Goal: Task Accomplishment & Management: Manage account settings

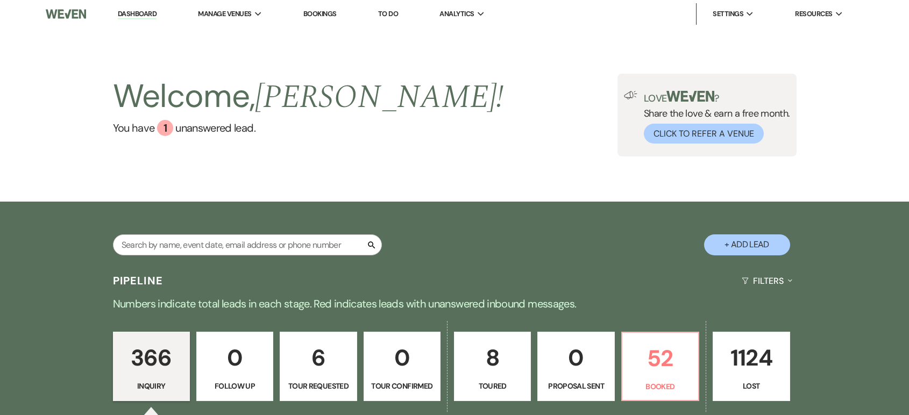
click at [682, 367] on p "52" at bounding box center [660, 359] width 63 height 36
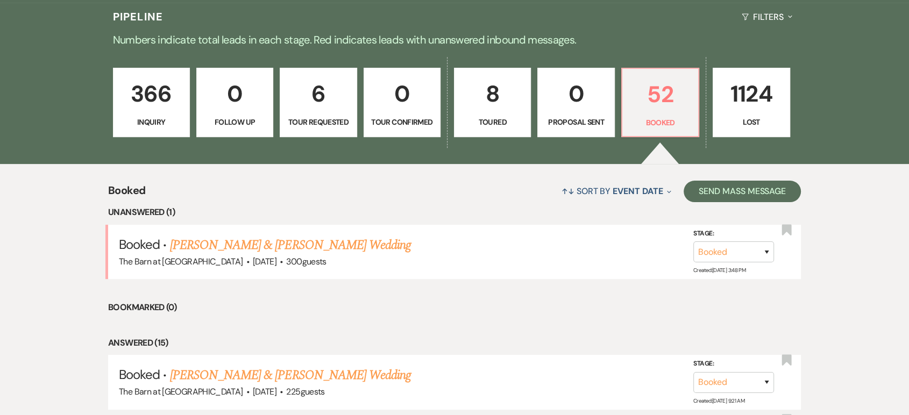
scroll to position [291, 0]
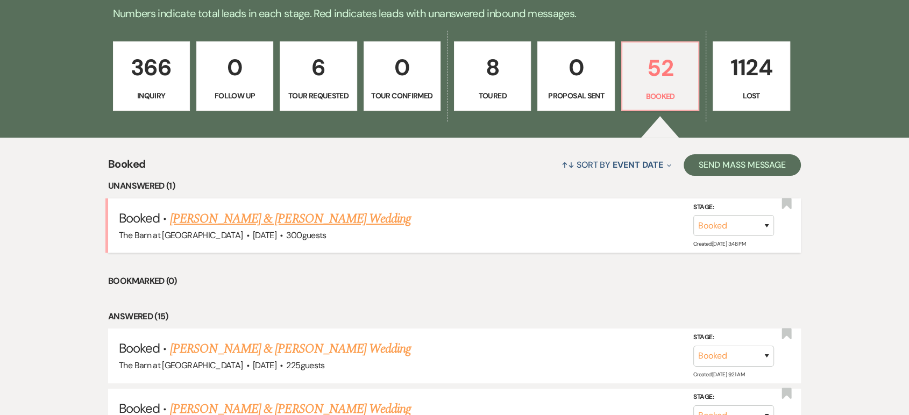
click at [254, 229] on div "The Barn at [GEOGRAPHIC_DATA] · [DATE] · 300 guests" at bounding box center [454, 236] width 671 height 14
click at [257, 220] on link "[PERSON_NAME] & [PERSON_NAME] Wedding" at bounding box center [290, 218] width 241 height 19
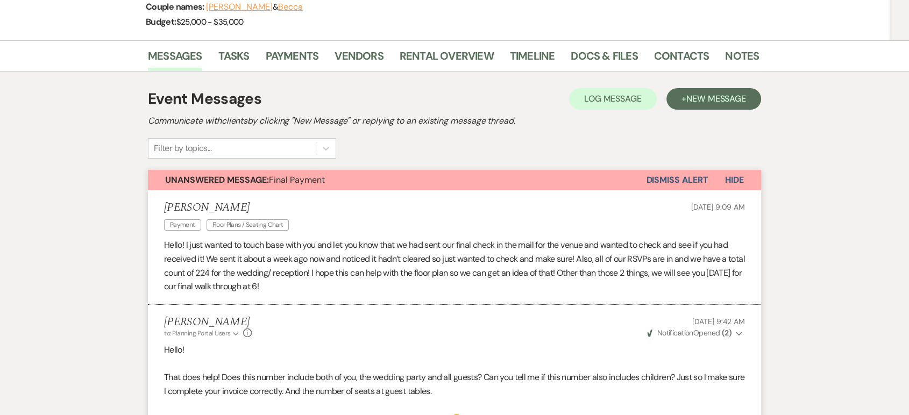
scroll to position [299, 0]
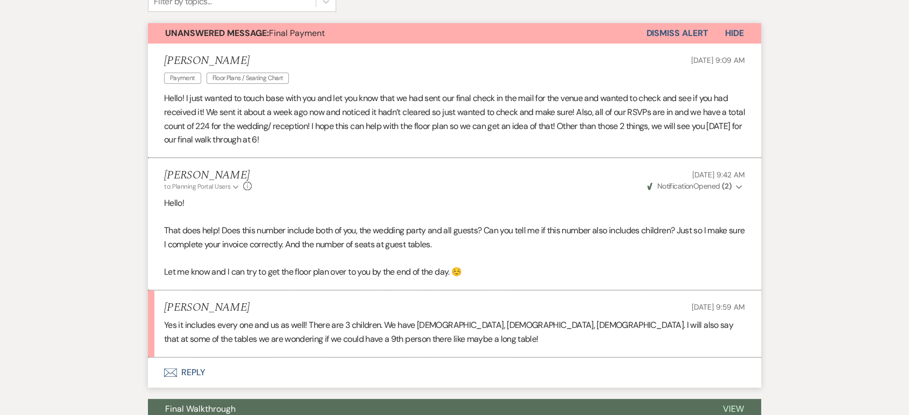
click at [198, 372] on button "Envelope Reply" at bounding box center [454, 373] width 613 height 30
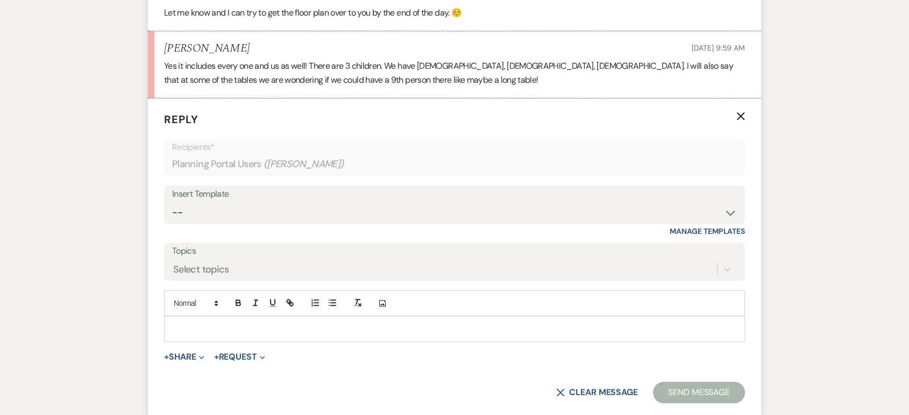
scroll to position [559, 0]
click at [230, 324] on p at bounding box center [455, 328] width 564 height 12
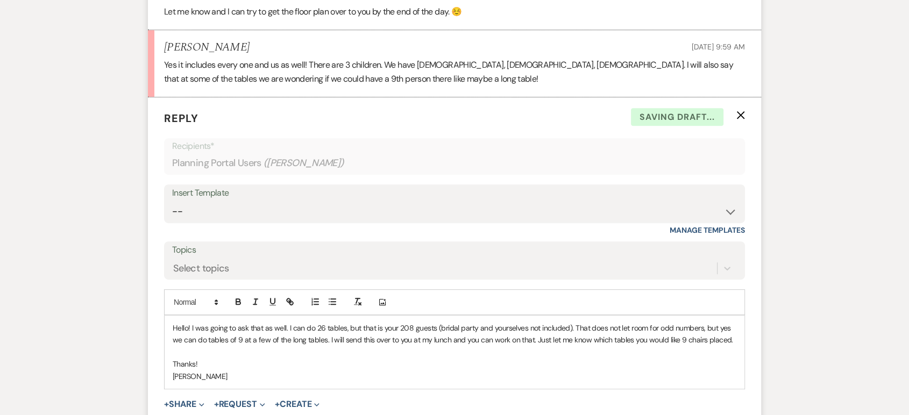
click at [189, 327] on p "Hello! I was going to ask that as well. I can do 26 tables, but that is your 20…" at bounding box center [455, 334] width 564 height 24
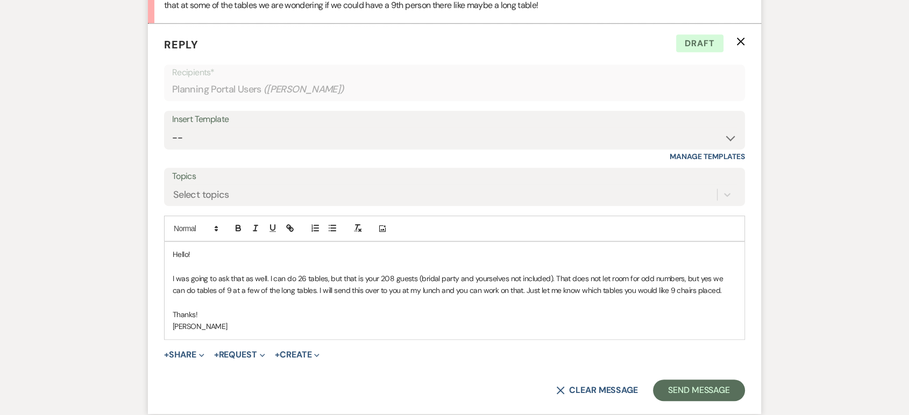
scroll to position [738, 0]
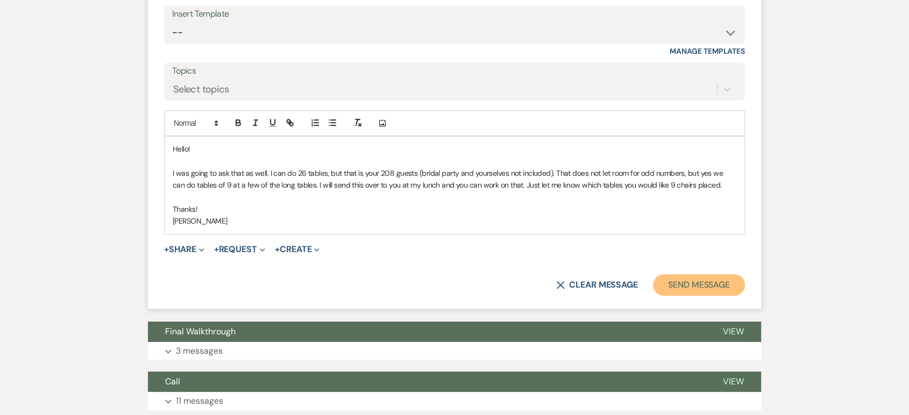
click at [715, 279] on button "Send Message" at bounding box center [699, 285] width 92 height 22
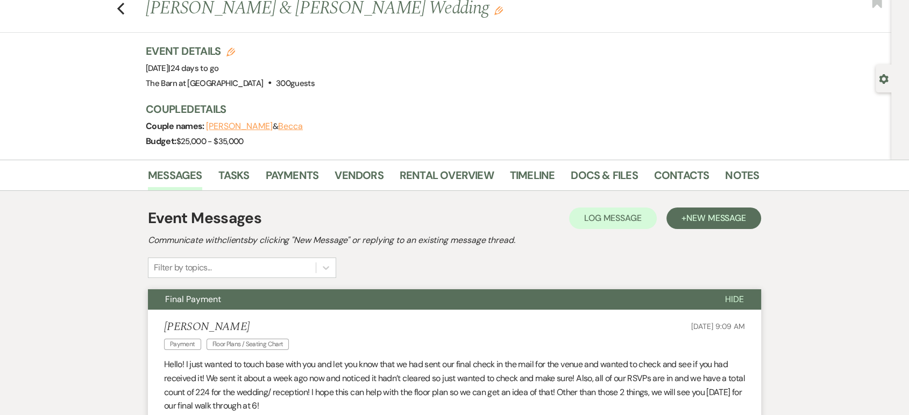
scroll to position [0, 0]
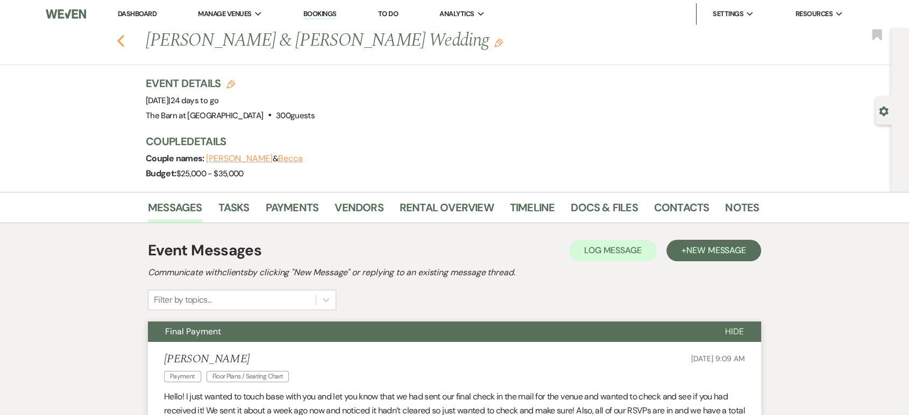
click at [121, 42] on icon "Previous" at bounding box center [121, 40] width 8 height 13
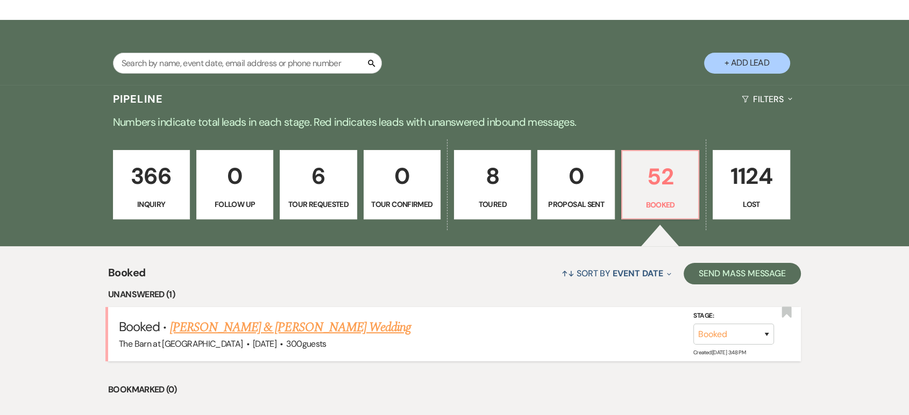
scroll to position [299, 0]
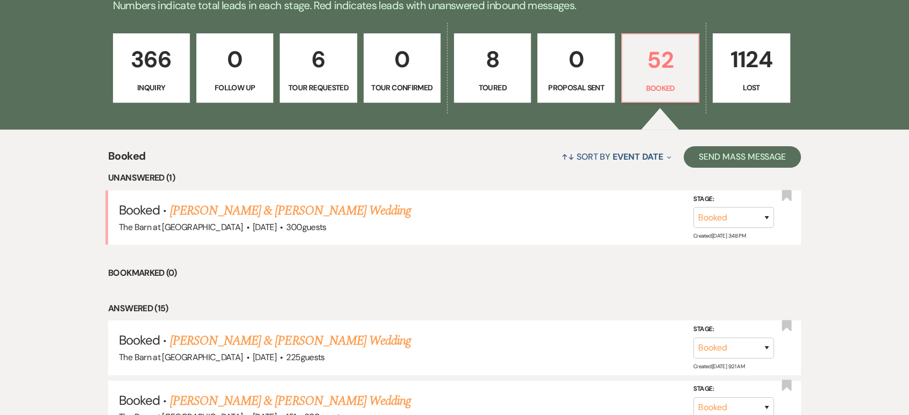
drag, startPoint x: 272, startPoint y: 210, endPoint x: 302, endPoint y: 216, distance: 30.8
click at [272, 210] on link "[PERSON_NAME] & [PERSON_NAME] Wedding" at bounding box center [290, 210] width 241 height 19
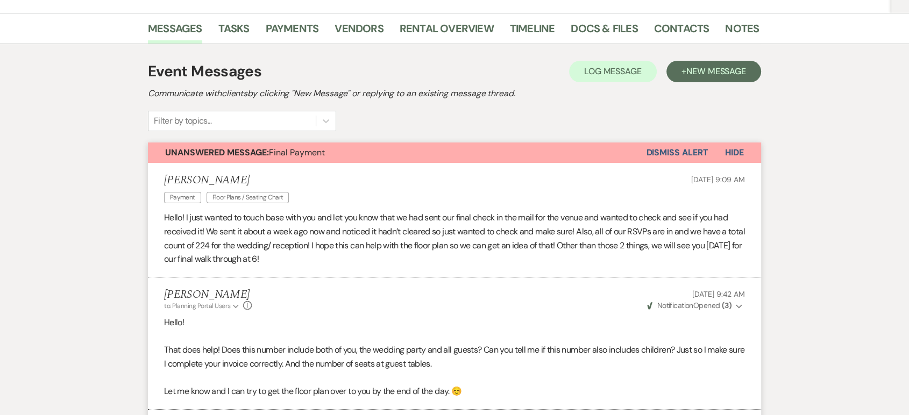
scroll to position [119, 0]
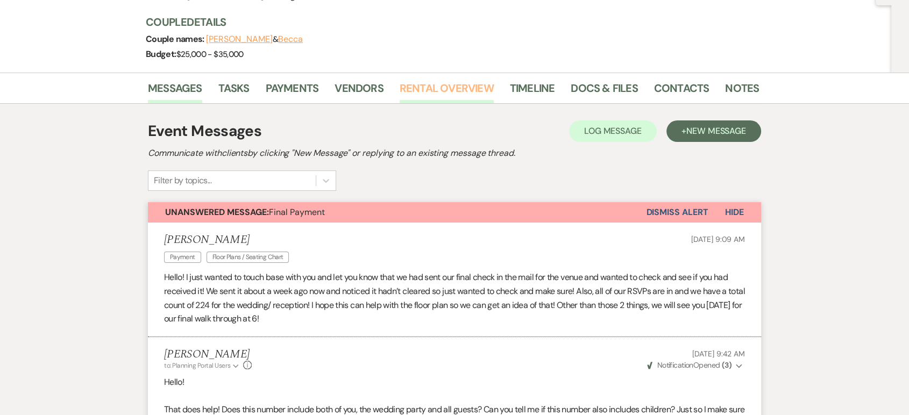
click at [435, 96] on link "Rental Overview" at bounding box center [447, 92] width 94 height 24
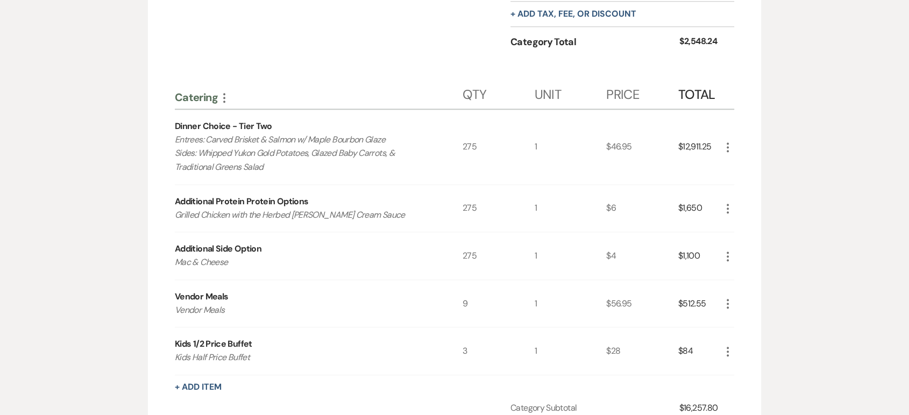
scroll to position [1195, 0]
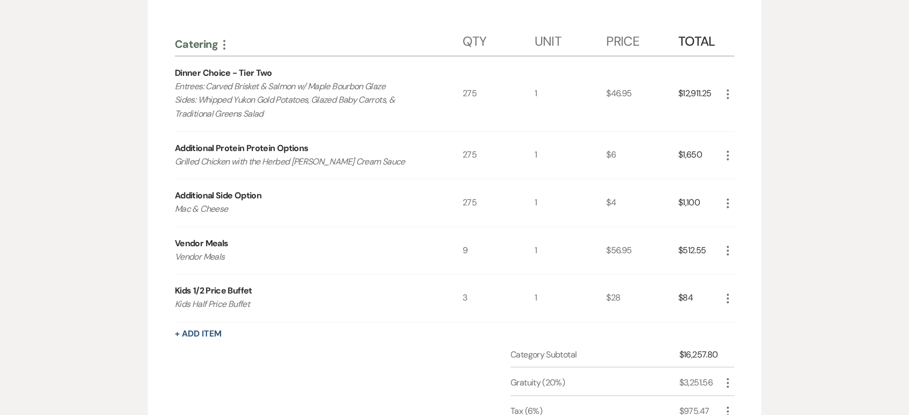
click at [727, 95] on use "button" at bounding box center [728, 94] width 2 height 10
click at [748, 114] on button "Pencil Edit" at bounding box center [749, 115] width 56 height 17
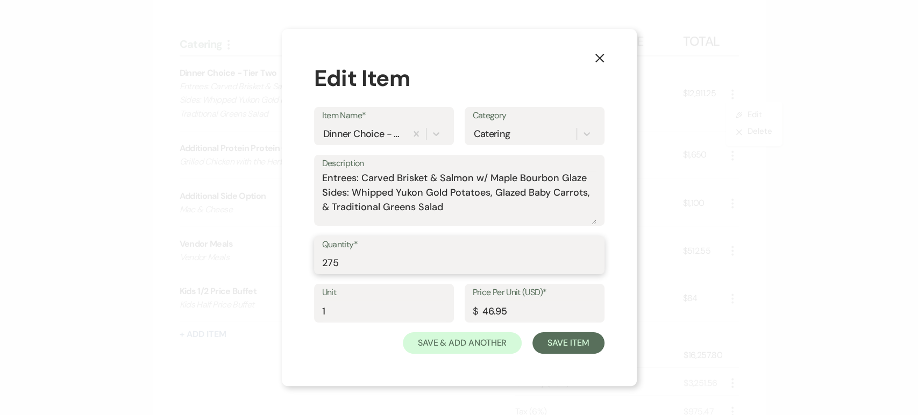
click at [356, 262] on input "275" at bounding box center [459, 262] width 274 height 21
type input "221"
click at [576, 349] on button "Save Item" at bounding box center [569, 344] width 72 height 22
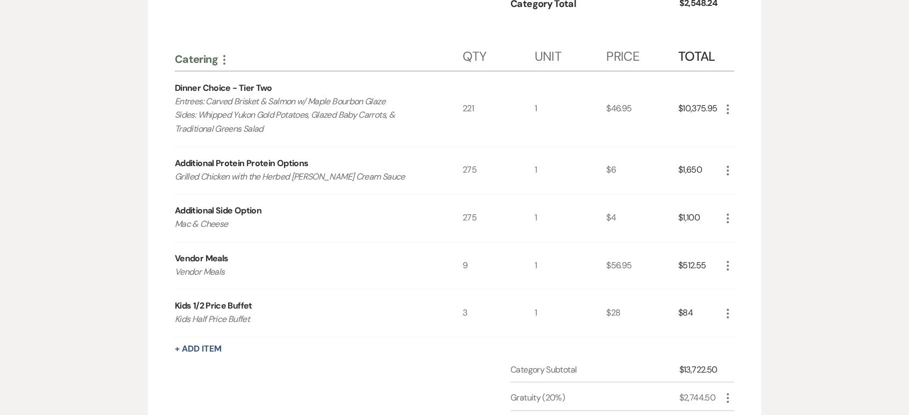
scroll to position [1136, 0]
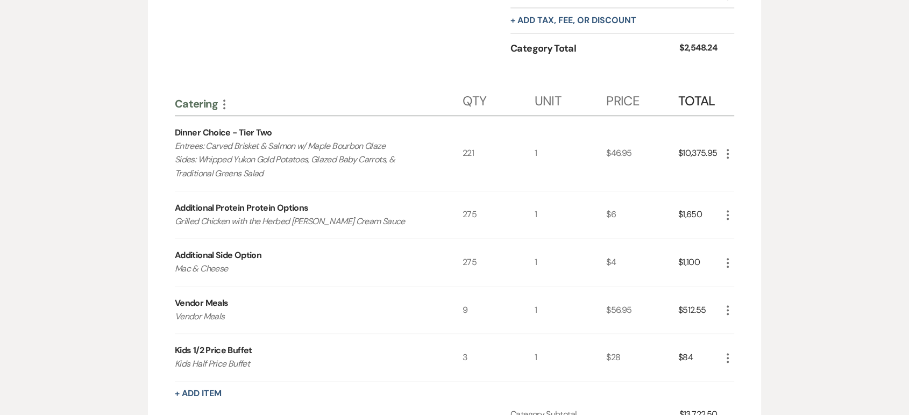
click at [726, 310] on icon "More" at bounding box center [727, 310] width 13 height 13
click at [843, 271] on div "Messages Tasks Payments Vendors Rental Overview Timeline Docs & Files Contacts …" at bounding box center [454, 192] width 909 height 2273
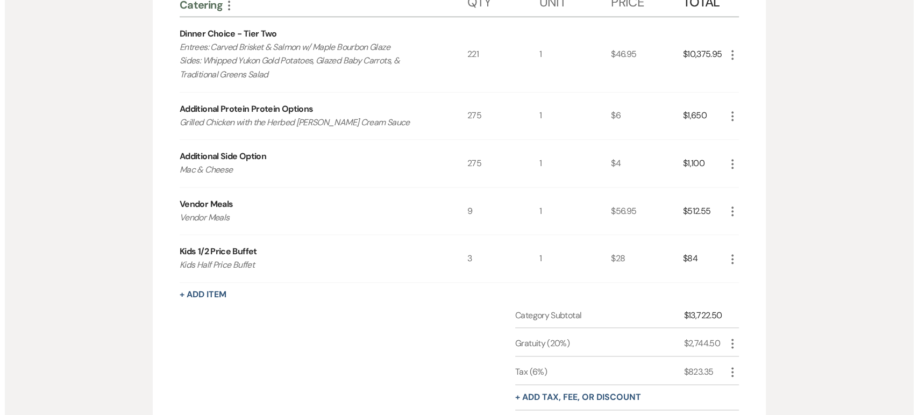
scroll to position [1255, 0]
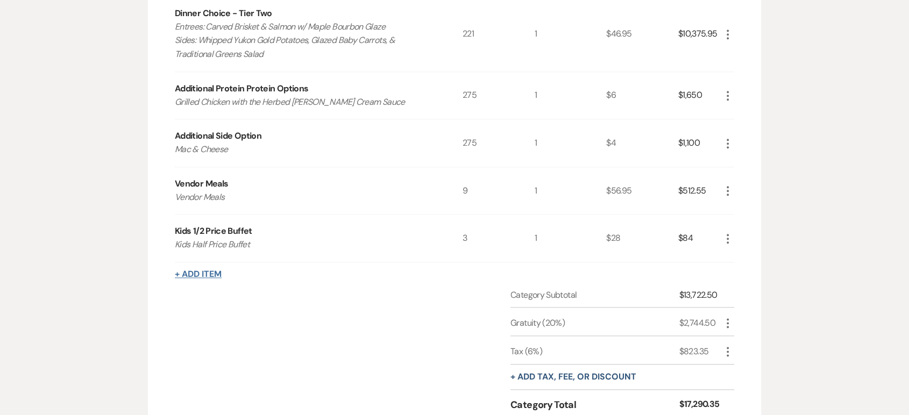
click at [204, 274] on button "+ Add Item" at bounding box center [198, 274] width 47 height 9
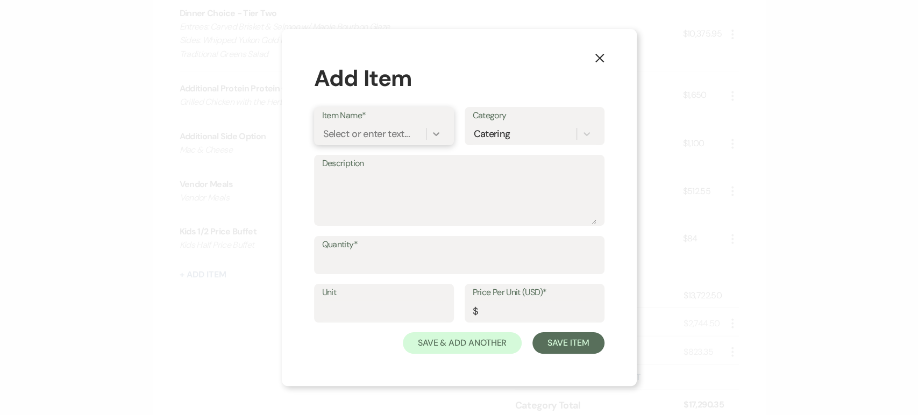
click at [433, 132] on icon at bounding box center [436, 134] width 11 height 11
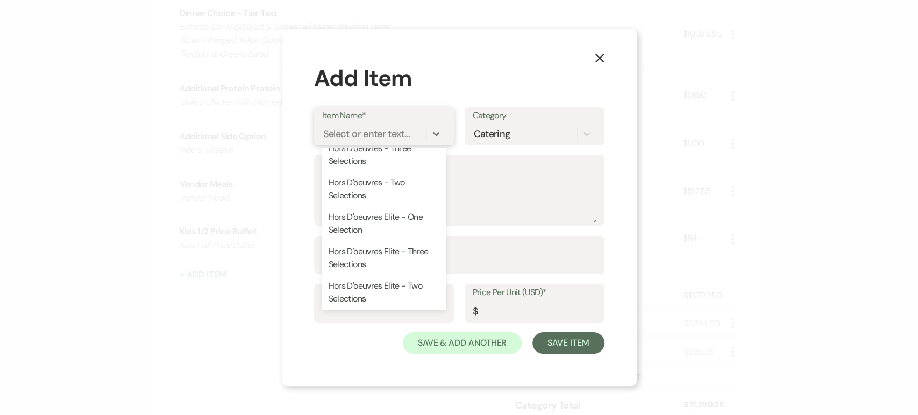
scroll to position [1076, 0]
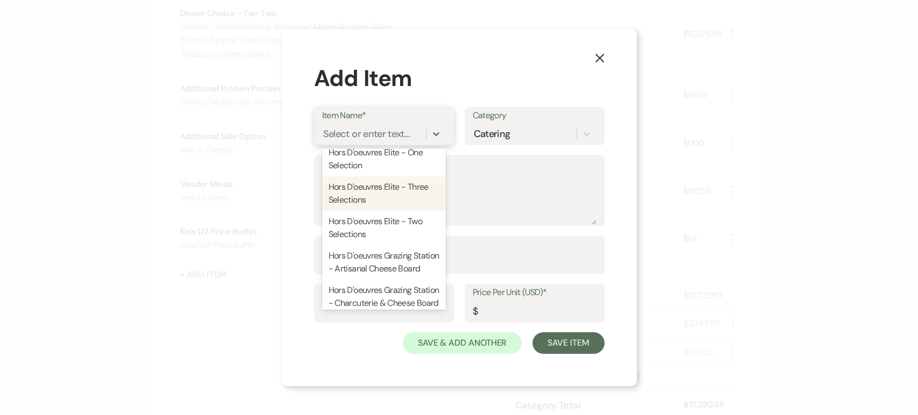
click at [405, 211] on div "Hors D'oeuvres Elite - Three Selections" at bounding box center [384, 193] width 124 height 34
type input "1"
type input "26.95"
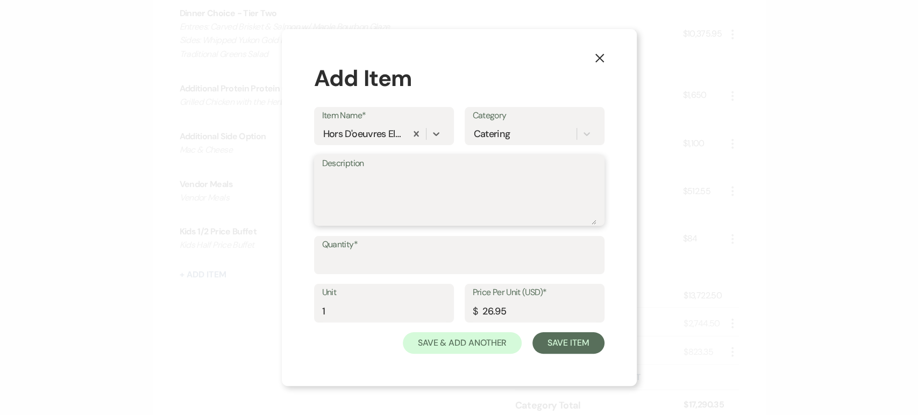
click at [401, 196] on textarea "Description" at bounding box center [459, 198] width 274 height 54
click at [485, 191] on textarea "Meatballs Crispy Teriyaki Chicken Tartlets" at bounding box center [459, 198] width 274 height 54
type textarea "Meatballs Crispy Teriyaki Chicken Tartlets Pigs in a Blanket"
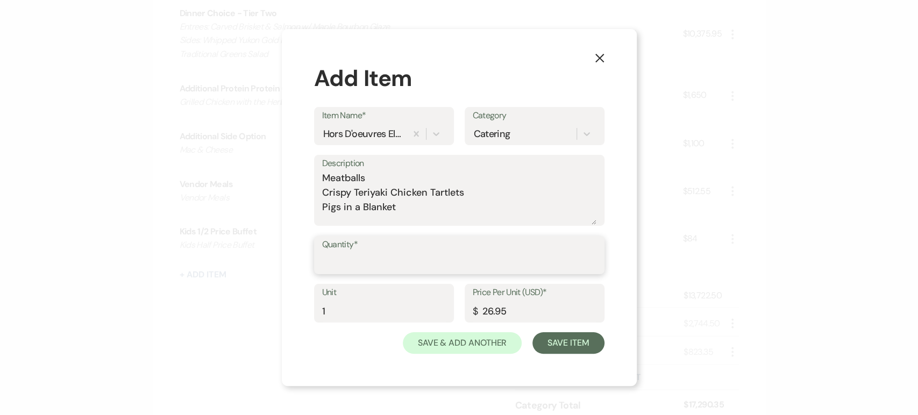
click at [416, 257] on input "Quantity*" at bounding box center [459, 262] width 274 height 21
type input "221"
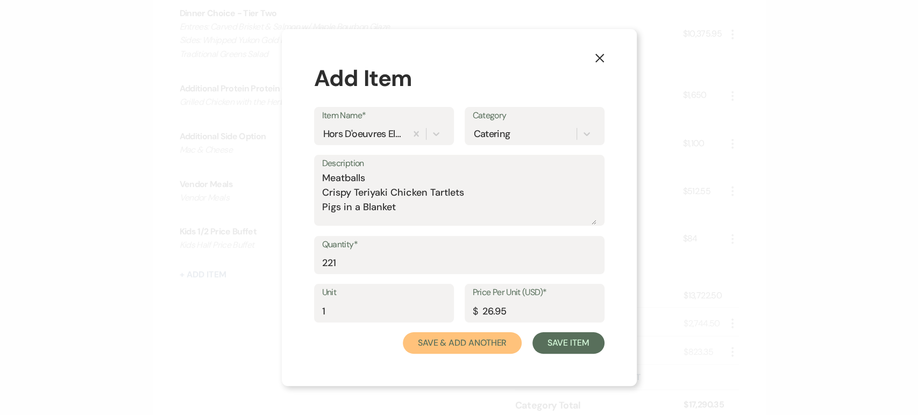
click at [455, 341] on button "Save & Add Another" at bounding box center [462, 344] width 119 height 22
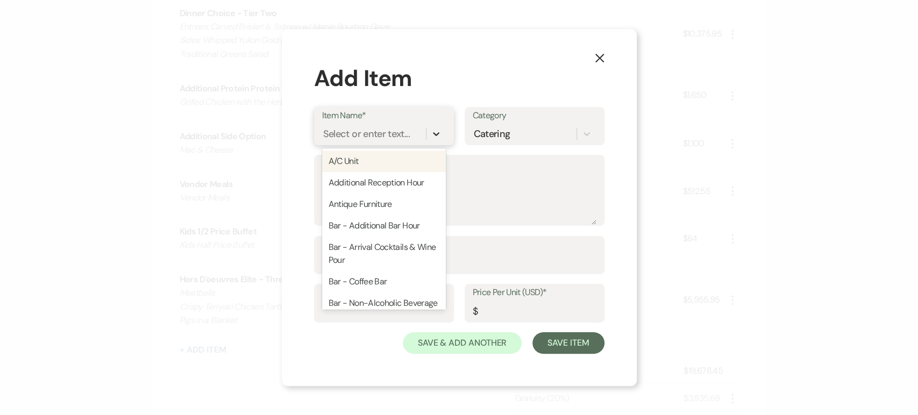
click at [439, 129] on icon at bounding box center [436, 134] width 11 height 11
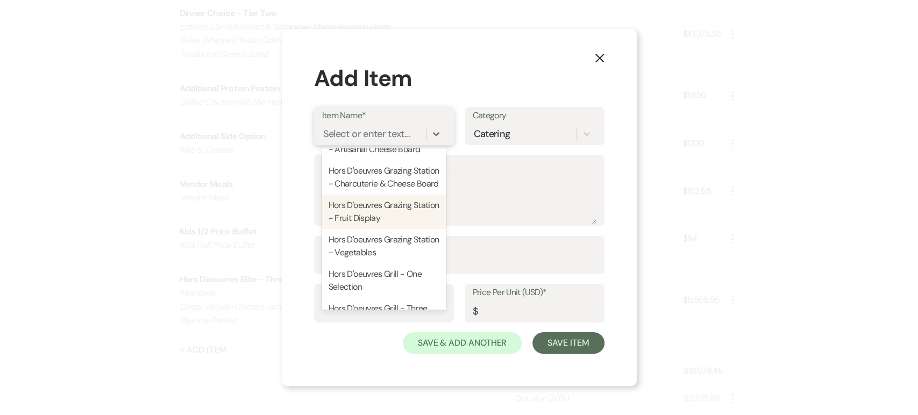
scroll to position [1255, 0]
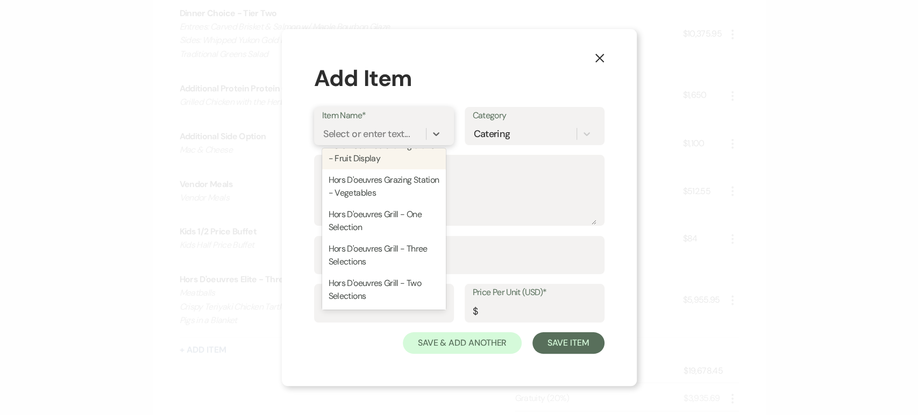
click at [393, 169] on div "Hors D'oeuvres Grazing Station - Fruit Display" at bounding box center [384, 152] width 124 height 34
type input "1"
type input "7.95"
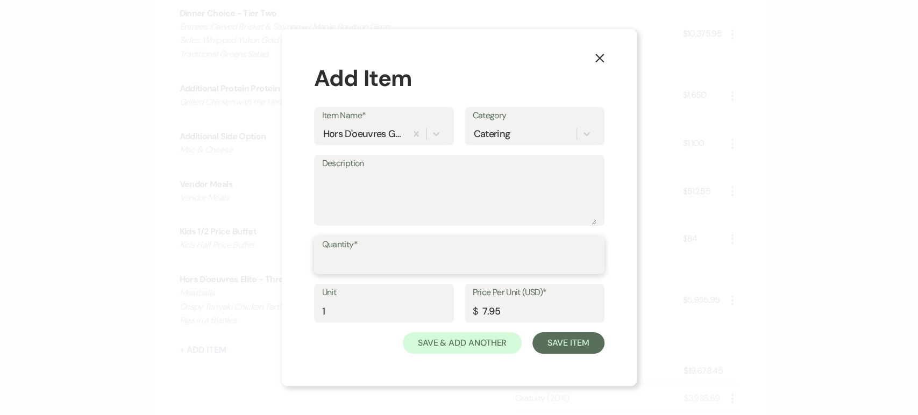
click at [388, 257] on input "Quantity*" at bounding box center [459, 262] width 274 height 21
type input "221"
click at [547, 339] on button "Save Item" at bounding box center [569, 344] width 72 height 22
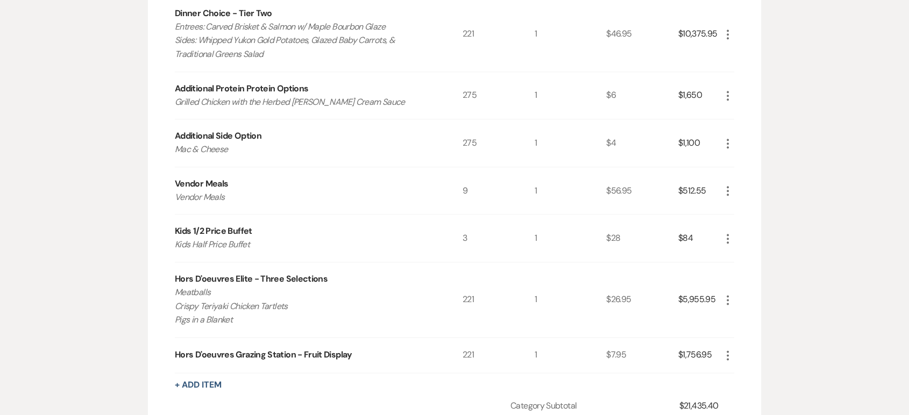
click at [728, 296] on icon "More" at bounding box center [727, 300] width 13 height 13
click at [738, 320] on icon "Pencil" at bounding box center [736, 321] width 6 height 8
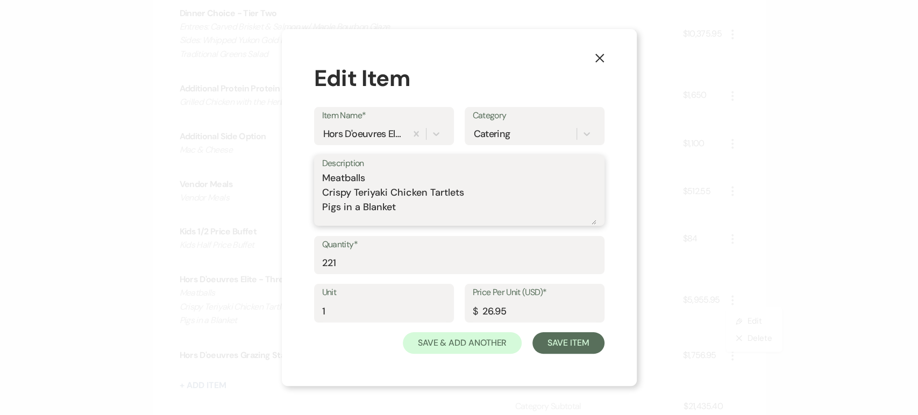
click at [443, 210] on textarea "Meatballs Crispy Teriyaki Chicken Tartlets Pigs in a Blanket" at bounding box center [459, 198] width 274 height 54
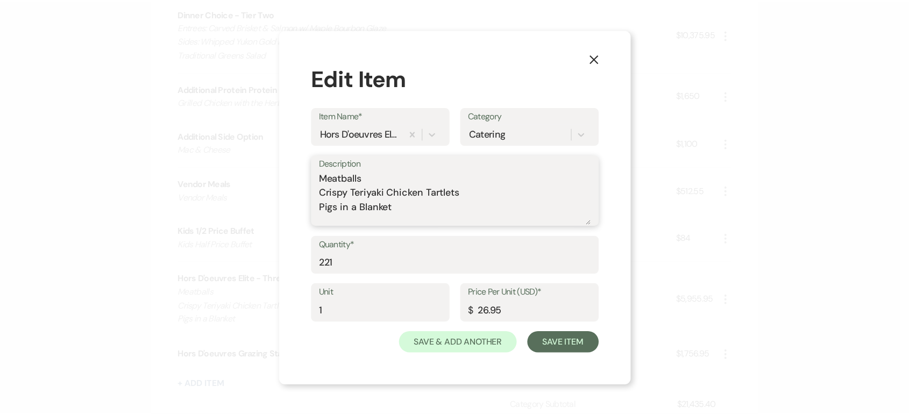
scroll to position [3, 0]
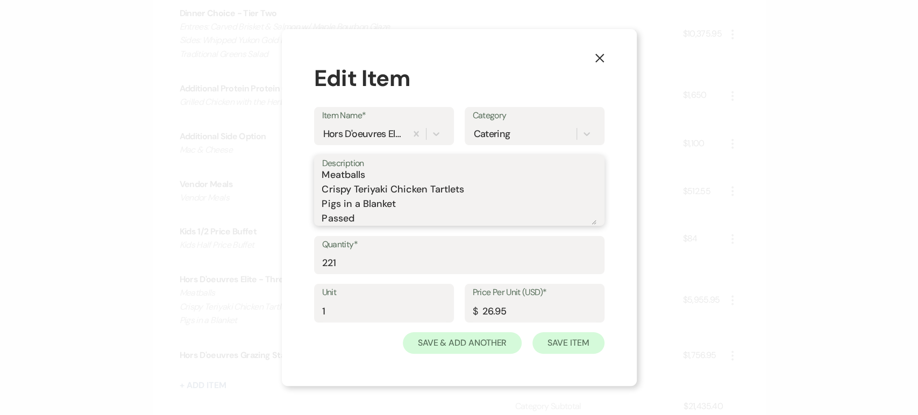
type textarea "Meatballs Crispy Teriyaki Chicken Tartlets Pigs in a Blanket Passed"
click at [556, 341] on button "Save Item" at bounding box center [569, 344] width 72 height 22
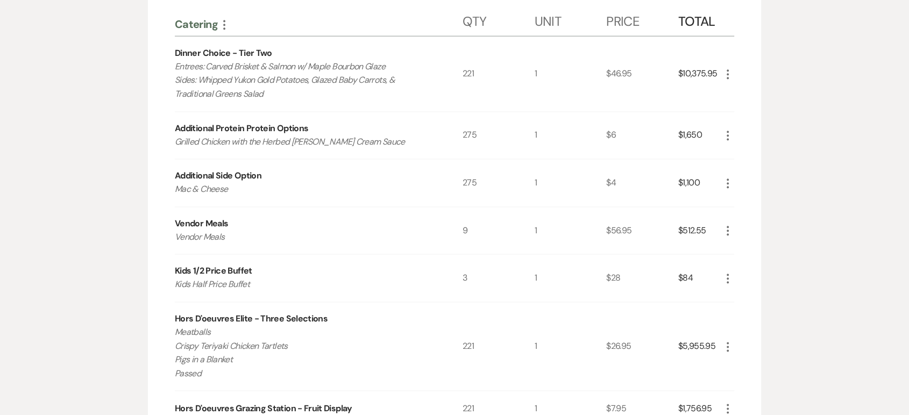
scroll to position [1195, 0]
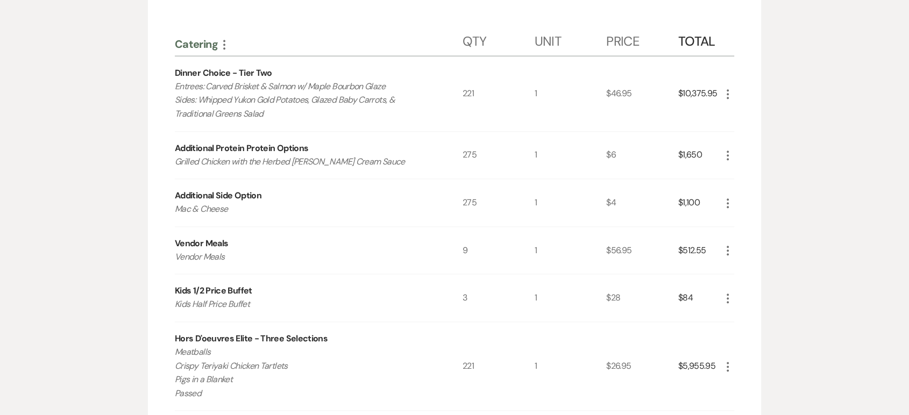
click at [728, 154] on use "button" at bounding box center [728, 156] width 2 height 10
click at [739, 174] on icon "Pencil" at bounding box center [736, 177] width 6 height 8
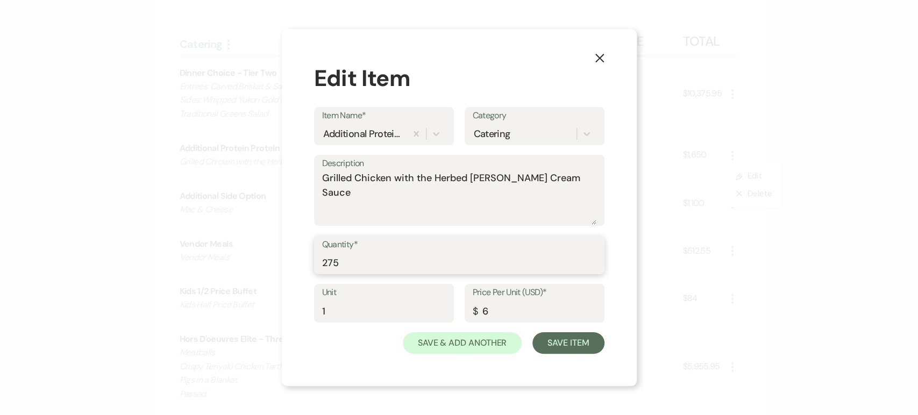
click at [438, 272] on input "275" at bounding box center [459, 262] width 274 height 21
type input "221"
click at [578, 340] on button "Save Item" at bounding box center [569, 344] width 72 height 22
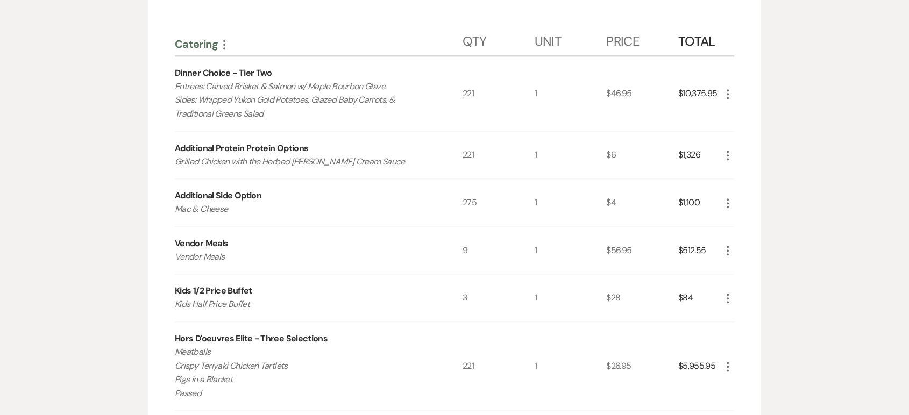
click at [728, 203] on icon "More" at bounding box center [727, 203] width 13 height 13
click at [734, 222] on icon "Pencil" at bounding box center [736, 224] width 6 height 8
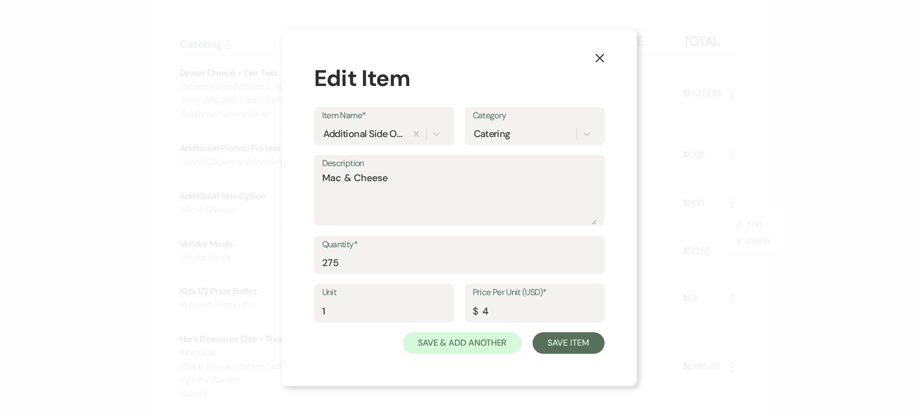
click at [456, 252] on label "Quantity*" at bounding box center [459, 245] width 274 height 16
click at [456, 252] on input "275" at bounding box center [459, 262] width 274 height 21
type input "221"
click at [591, 345] on button "Save Item" at bounding box center [569, 344] width 72 height 22
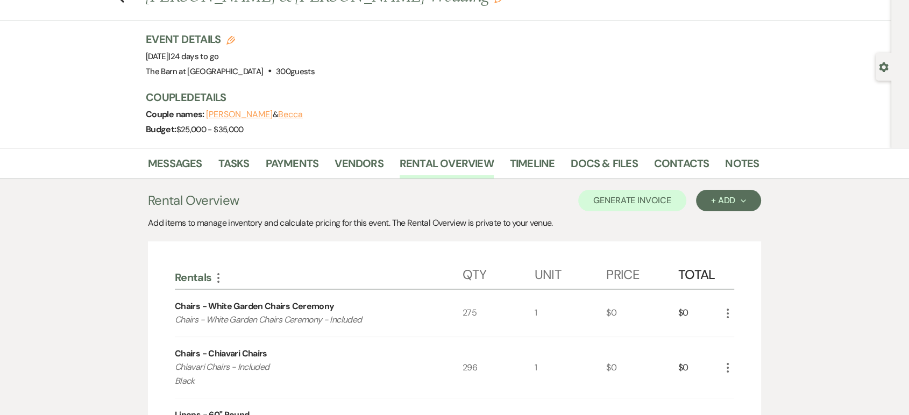
scroll to position [0, 0]
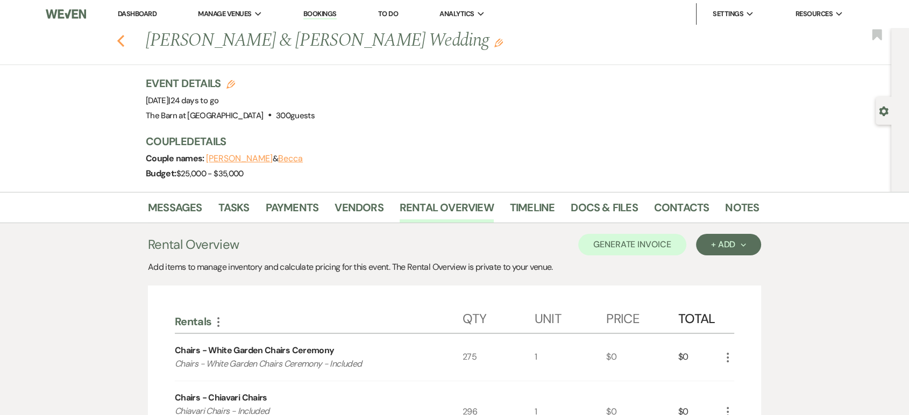
click at [125, 39] on icon "Previous" at bounding box center [121, 40] width 8 height 13
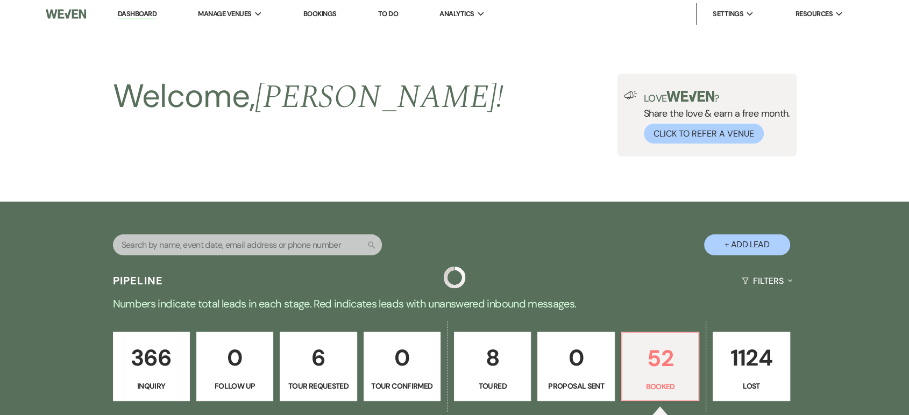
scroll to position [299, 0]
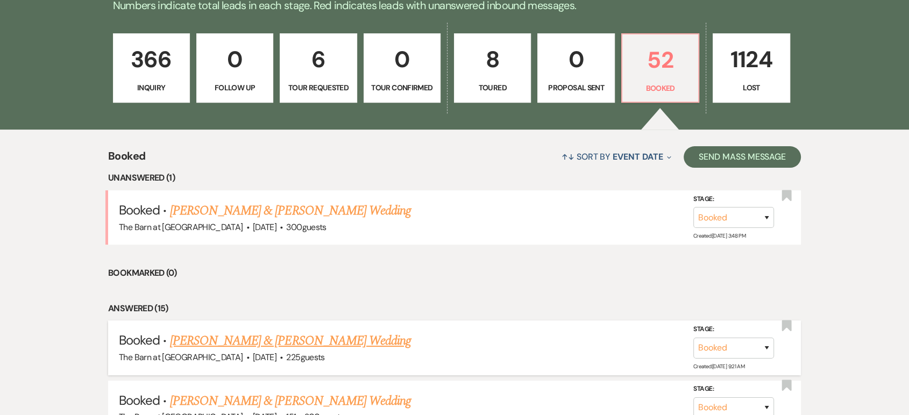
click at [267, 339] on link "[PERSON_NAME] & [PERSON_NAME] Wedding" at bounding box center [290, 340] width 241 height 19
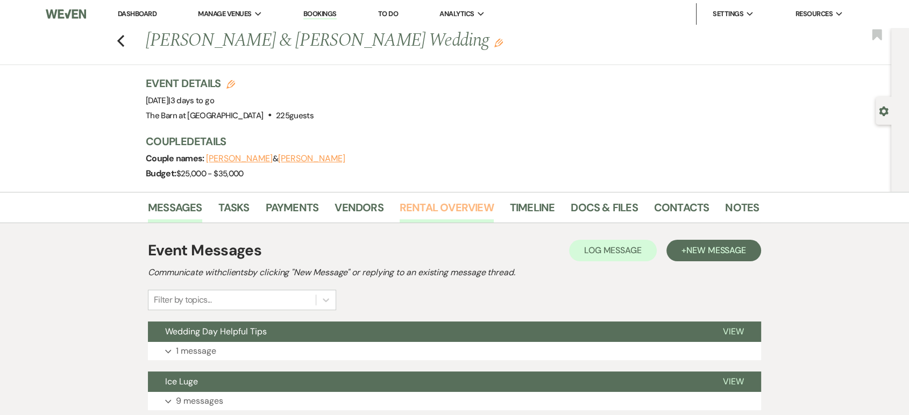
click at [425, 207] on link "Rental Overview" at bounding box center [447, 211] width 94 height 24
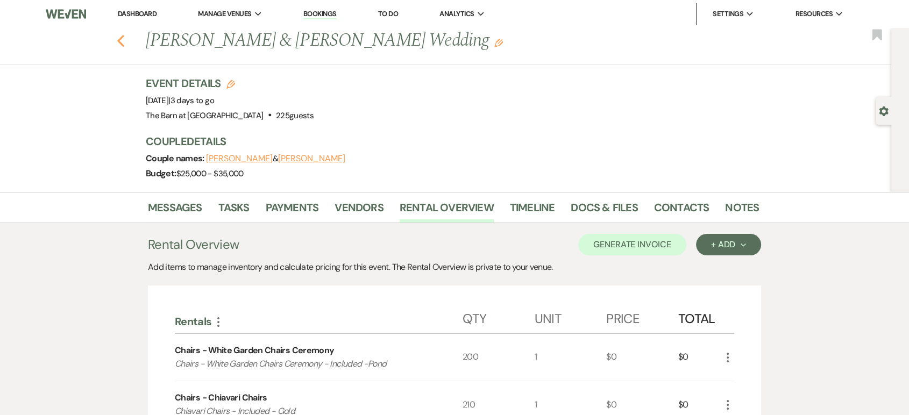
click at [124, 40] on icon "Previous" at bounding box center [121, 40] width 8 height 13
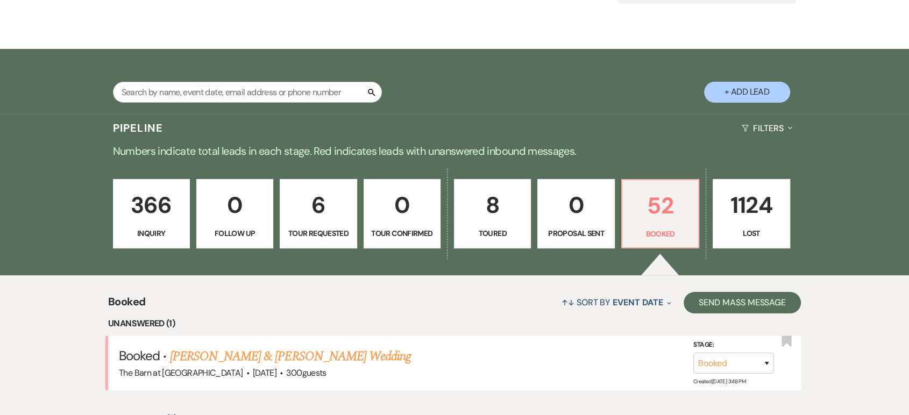
scroll to position [60, 0]
